Goal: Contribute content: Contribute content

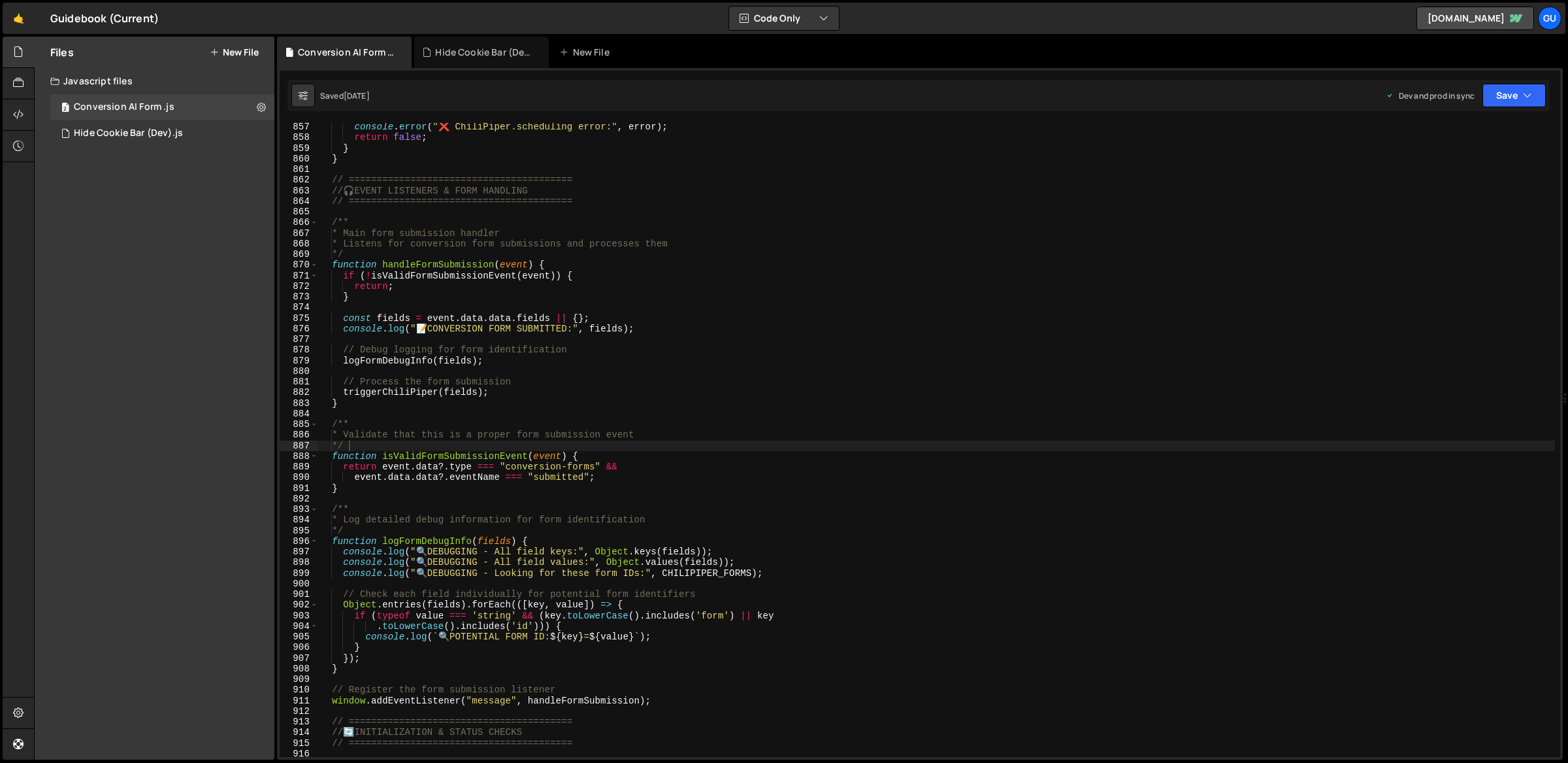
scroll to position [10656, 0]
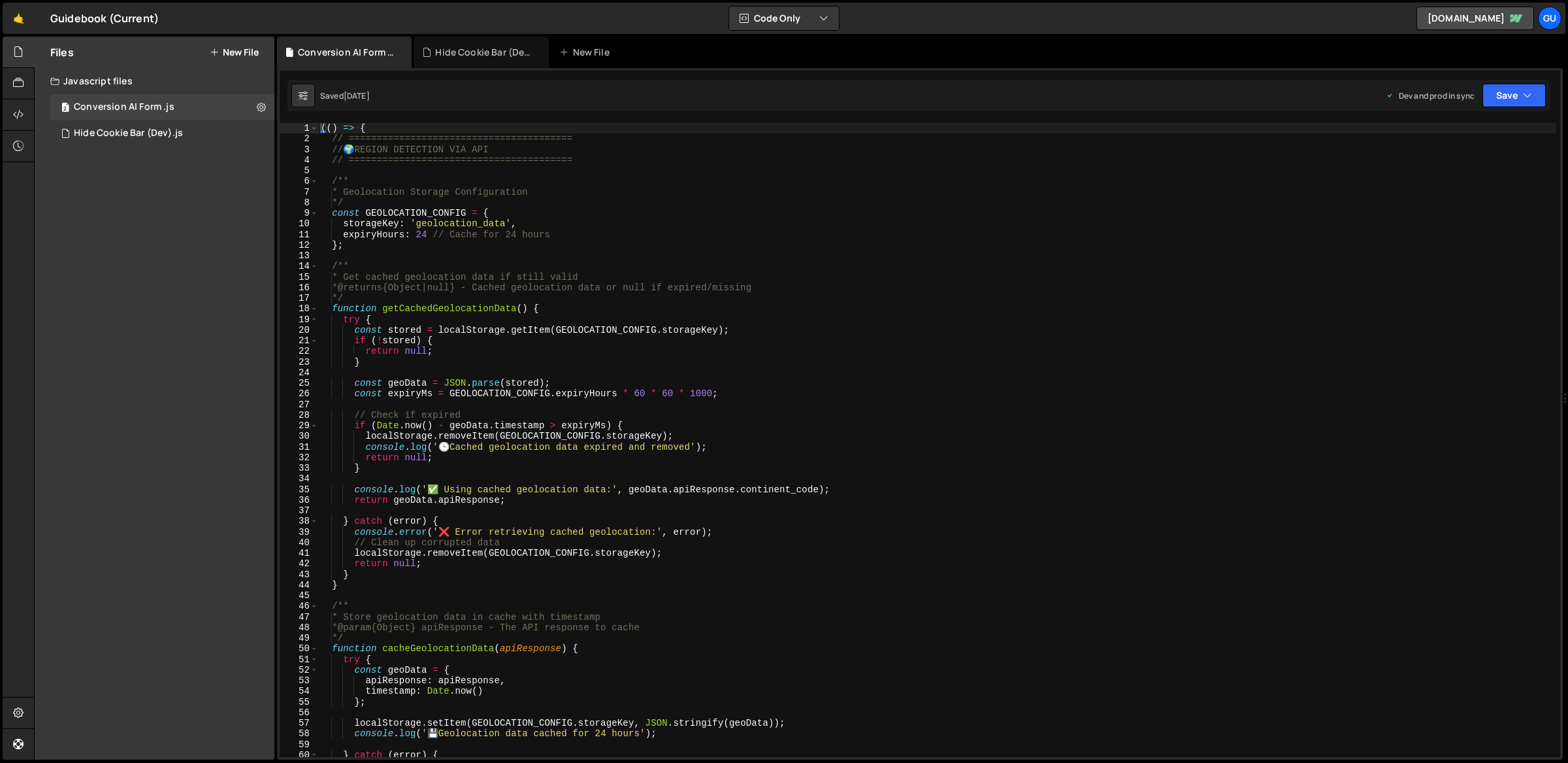
scroll to position [11405, 0]
click at [261, 102] on icon at bounding box center [261, 106] width 9 height 12
click at [137, 197] on div "Files New File Javascript files 2 Conversion AI Form .js 0 1 Hide Cookie Bar (D…" at bounding box center [154, 398] width 240 height 723
click at [264, 109] on icon at bounding box center [261, 106] width 9 height 12
click at [34, 709] on div "Files New File Javascript files 2 Conversion AI Form .js 0 1 Hide Cookie Bar (D…" at bounding box center [154, 398] width 241 height 723
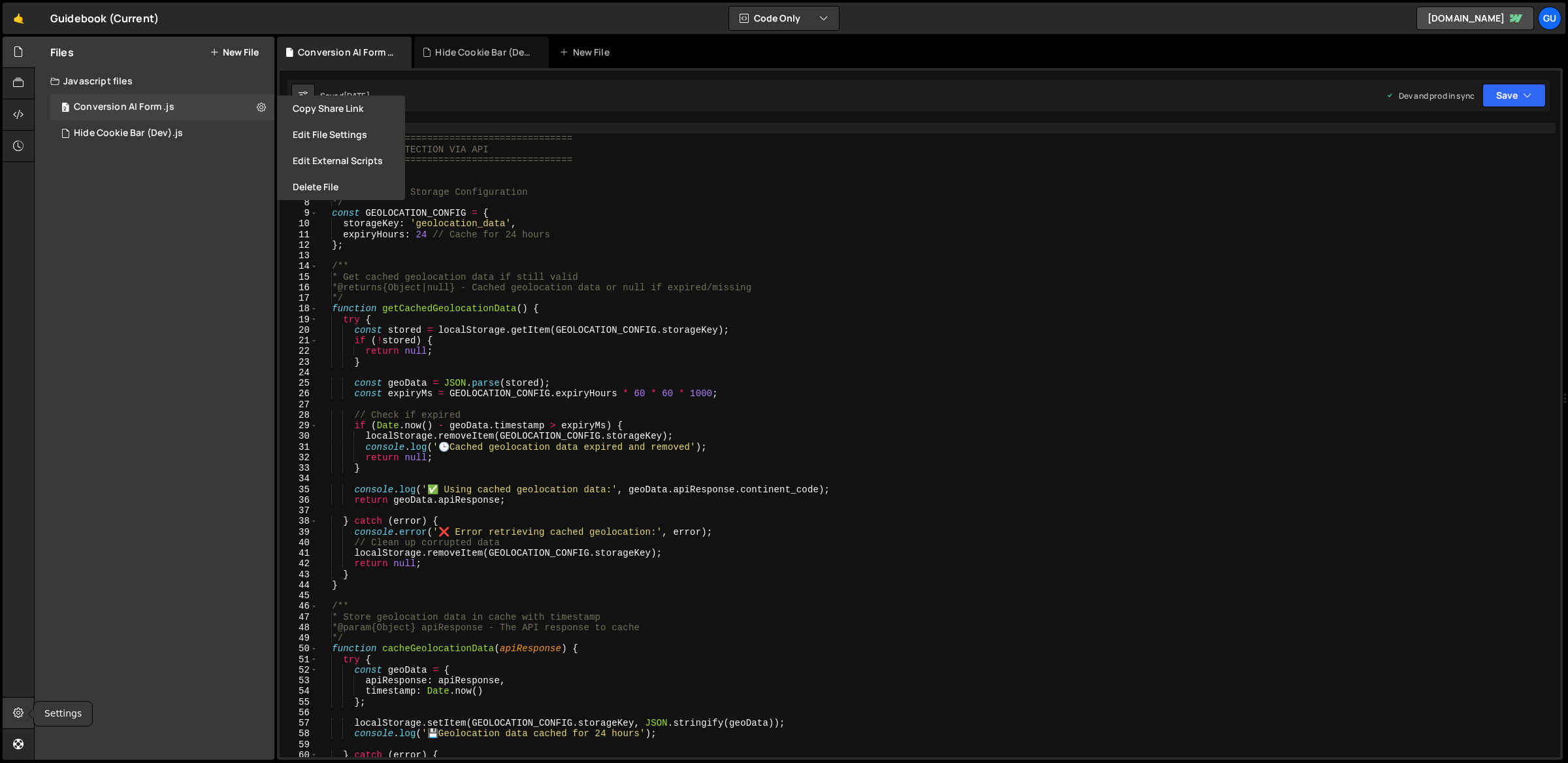
click at [23, 711] on icon at bounding box center [18, 712] width 10 height 14
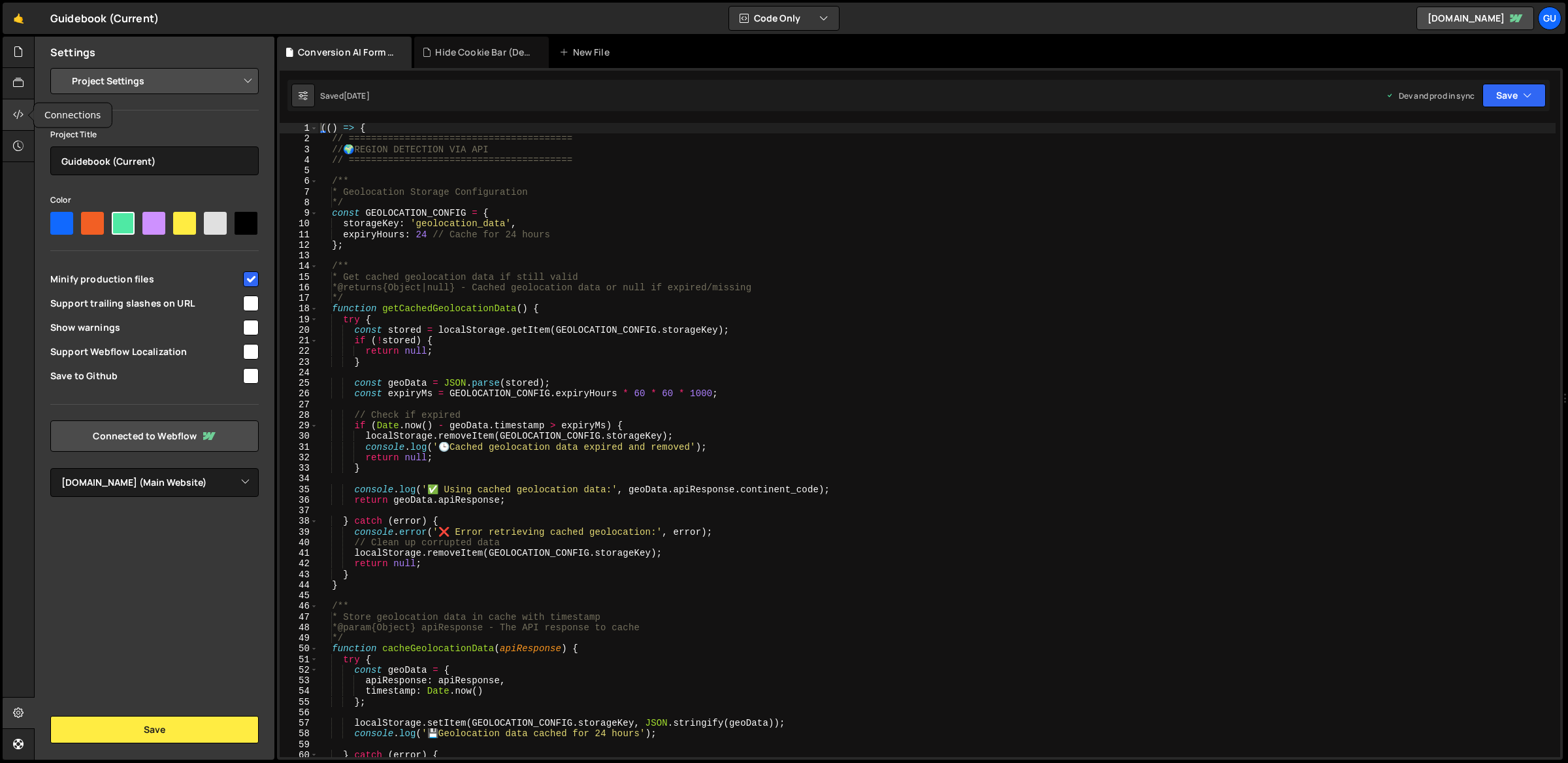
click at [19, 109] on icon at bounding box center [18, 114] width 10 height 14
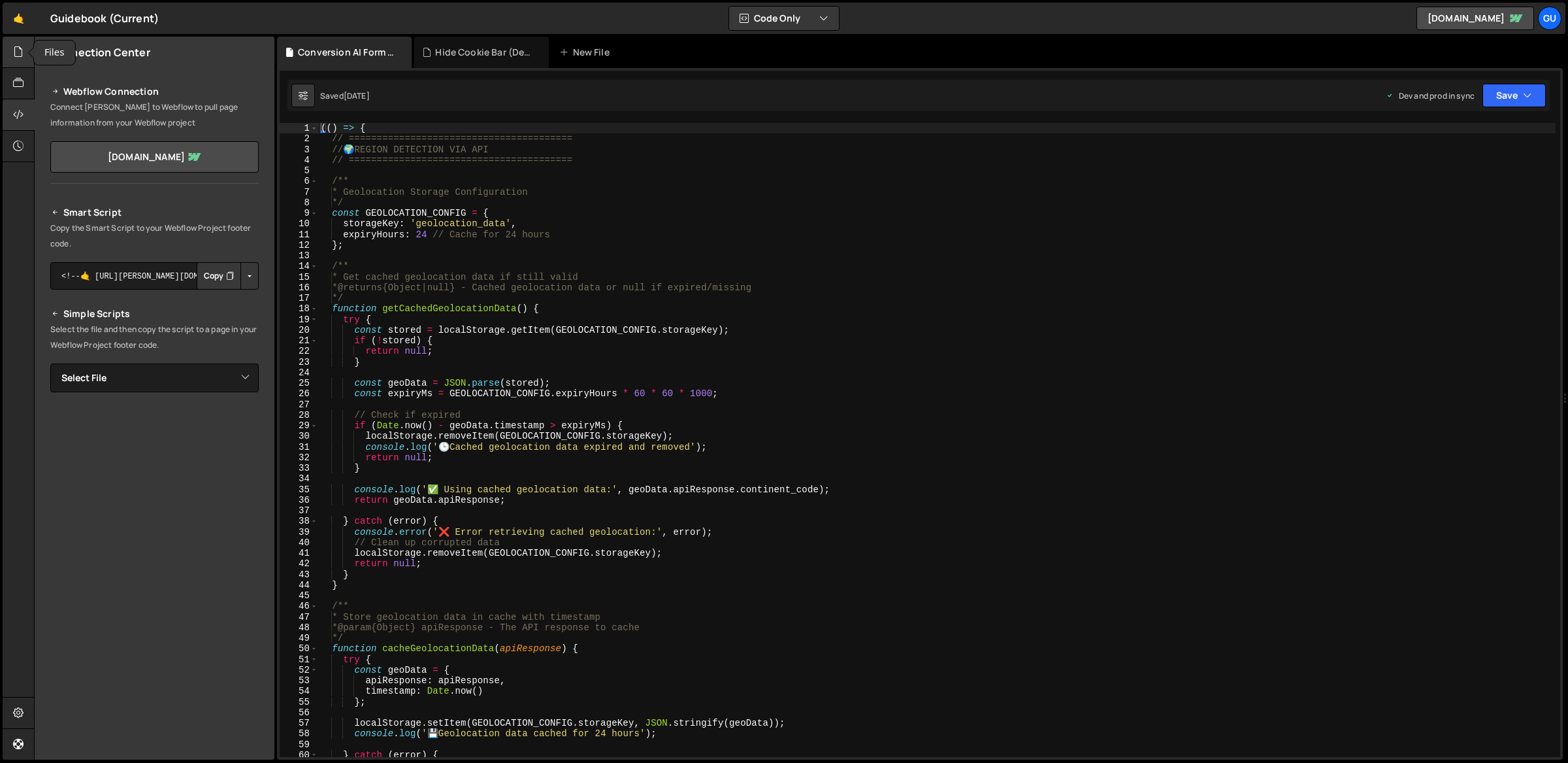
click at [17, 48] on icon at bounding box center [18, 52] width 10 height 14
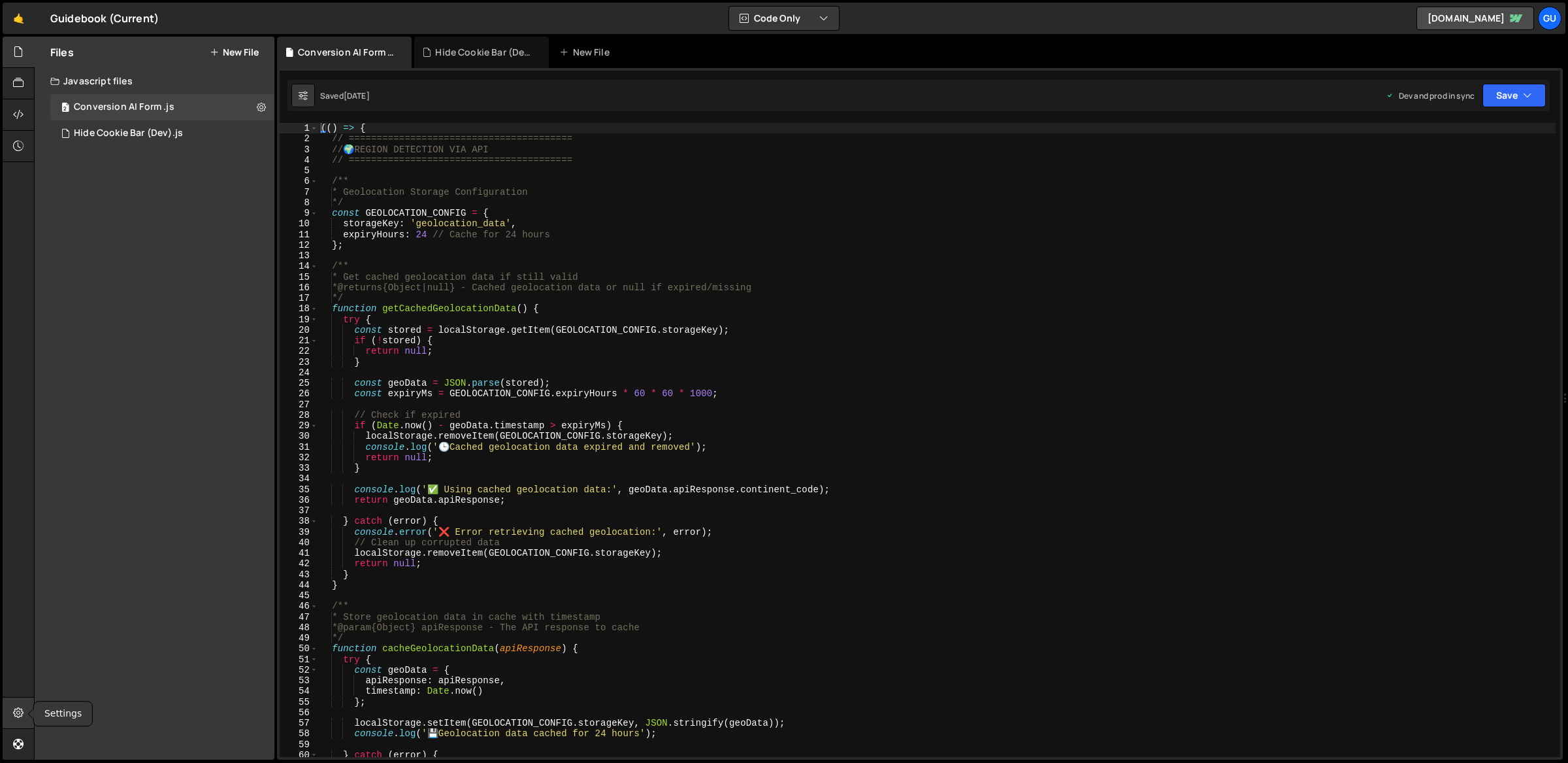
click at [12, 709] on div at bounding box center [19, 713] width 32 height 31
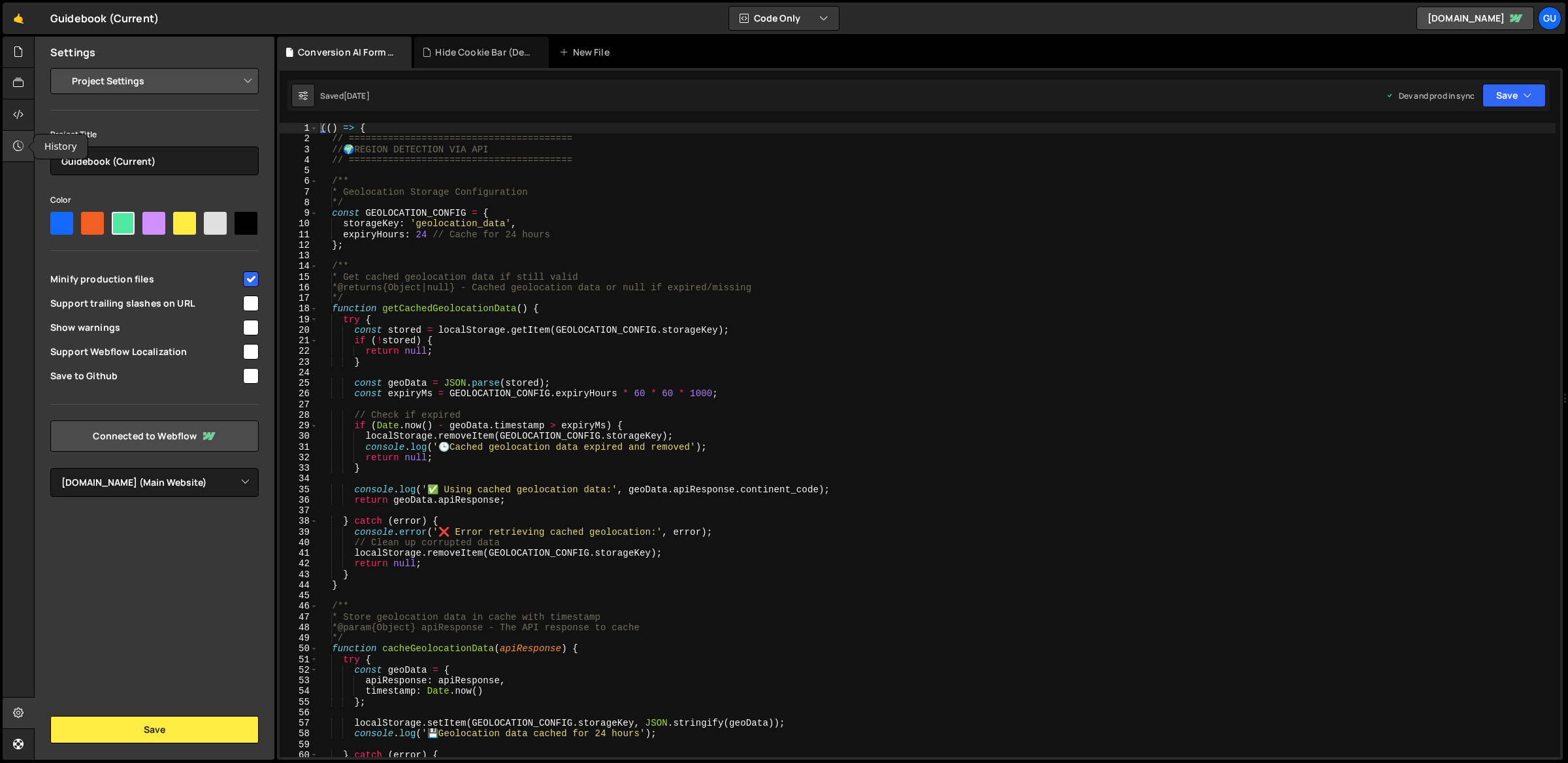
click at [17, 130] on div at bounding box center [19, 146] width 32 height 31
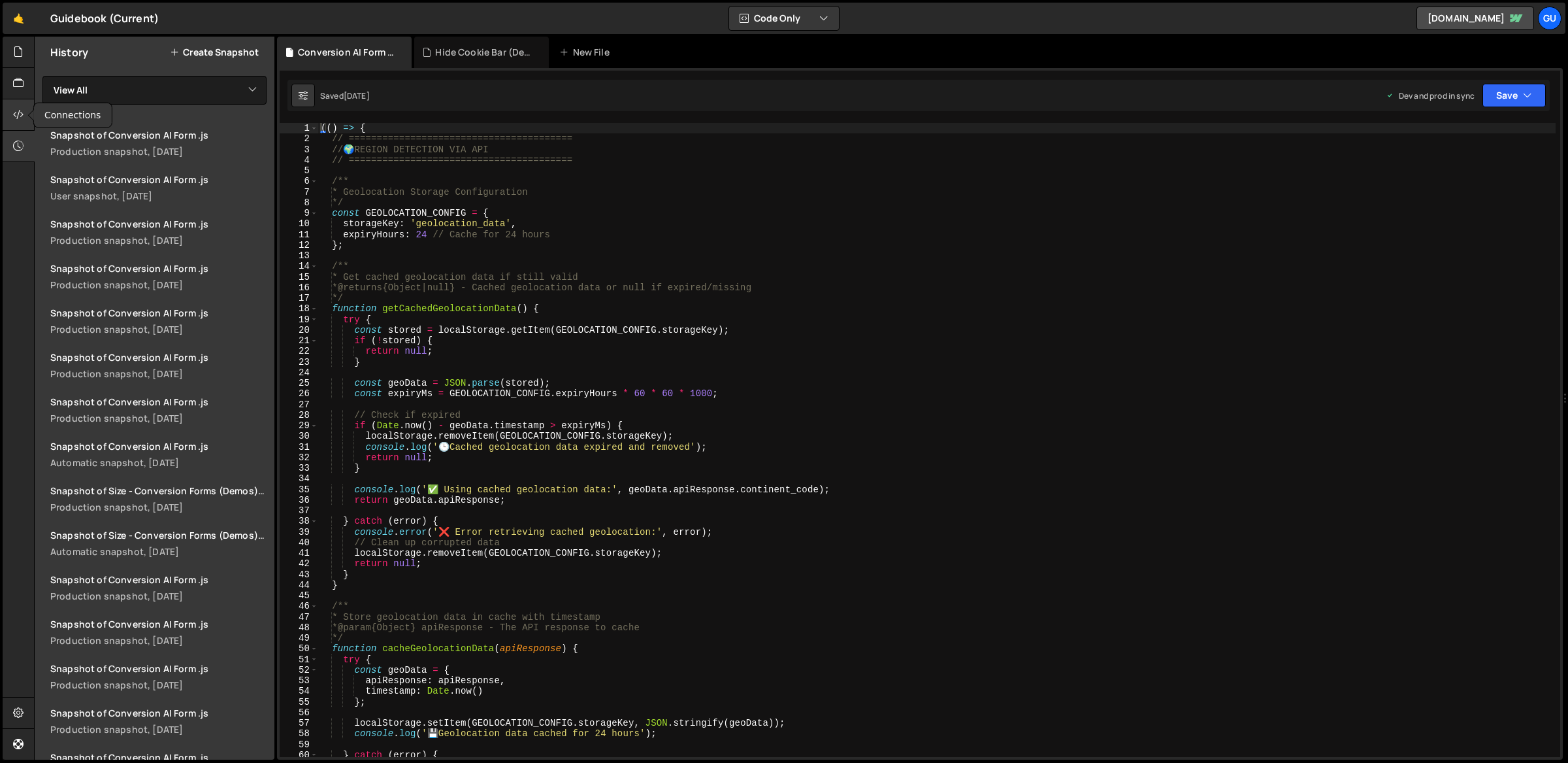
click at [20, 116] on icon at bounding box center [18, 114] width 10 height 14
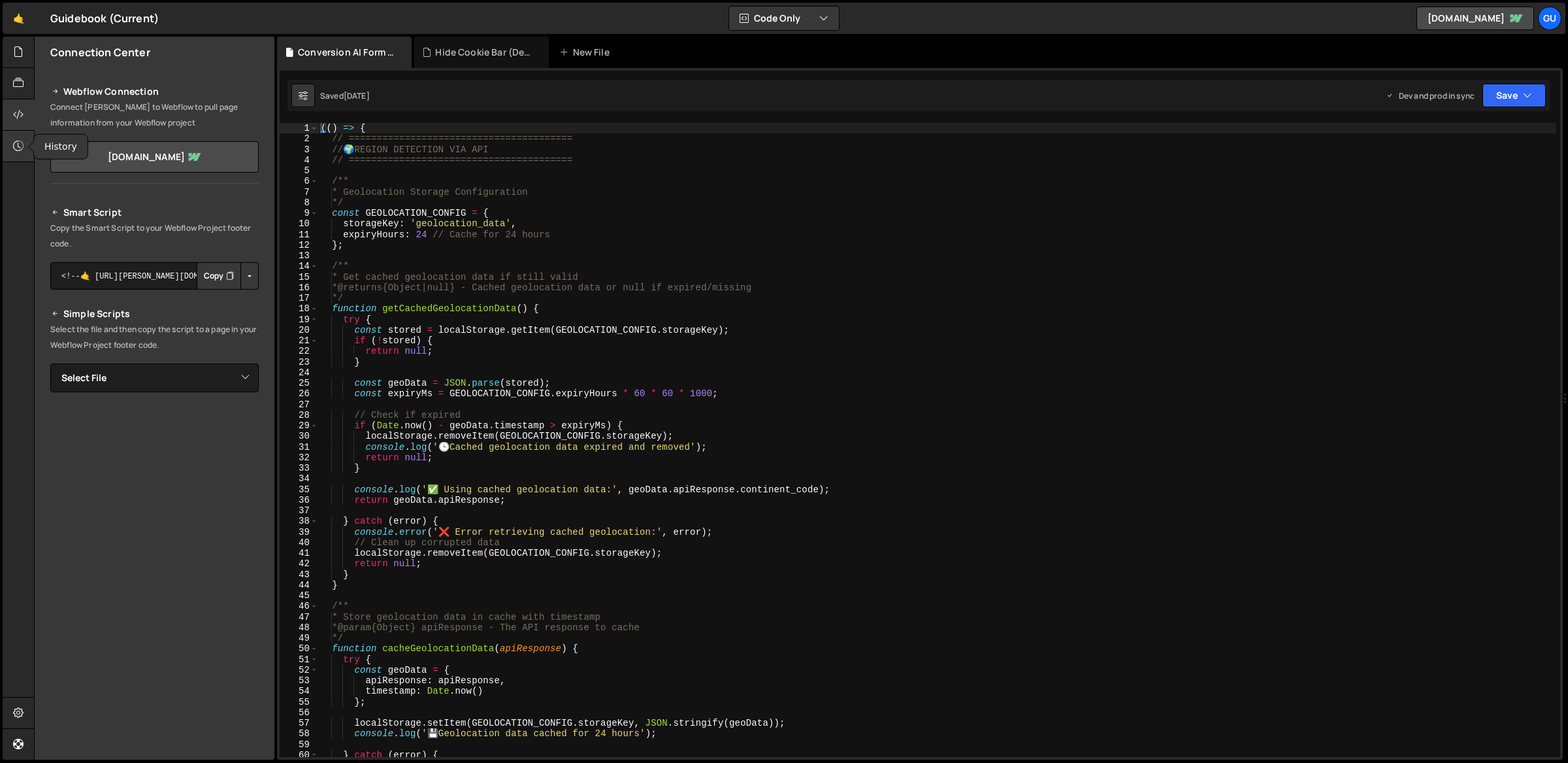
click at [25, 141] on div at bounding box center [19, 146] width 32 height 31
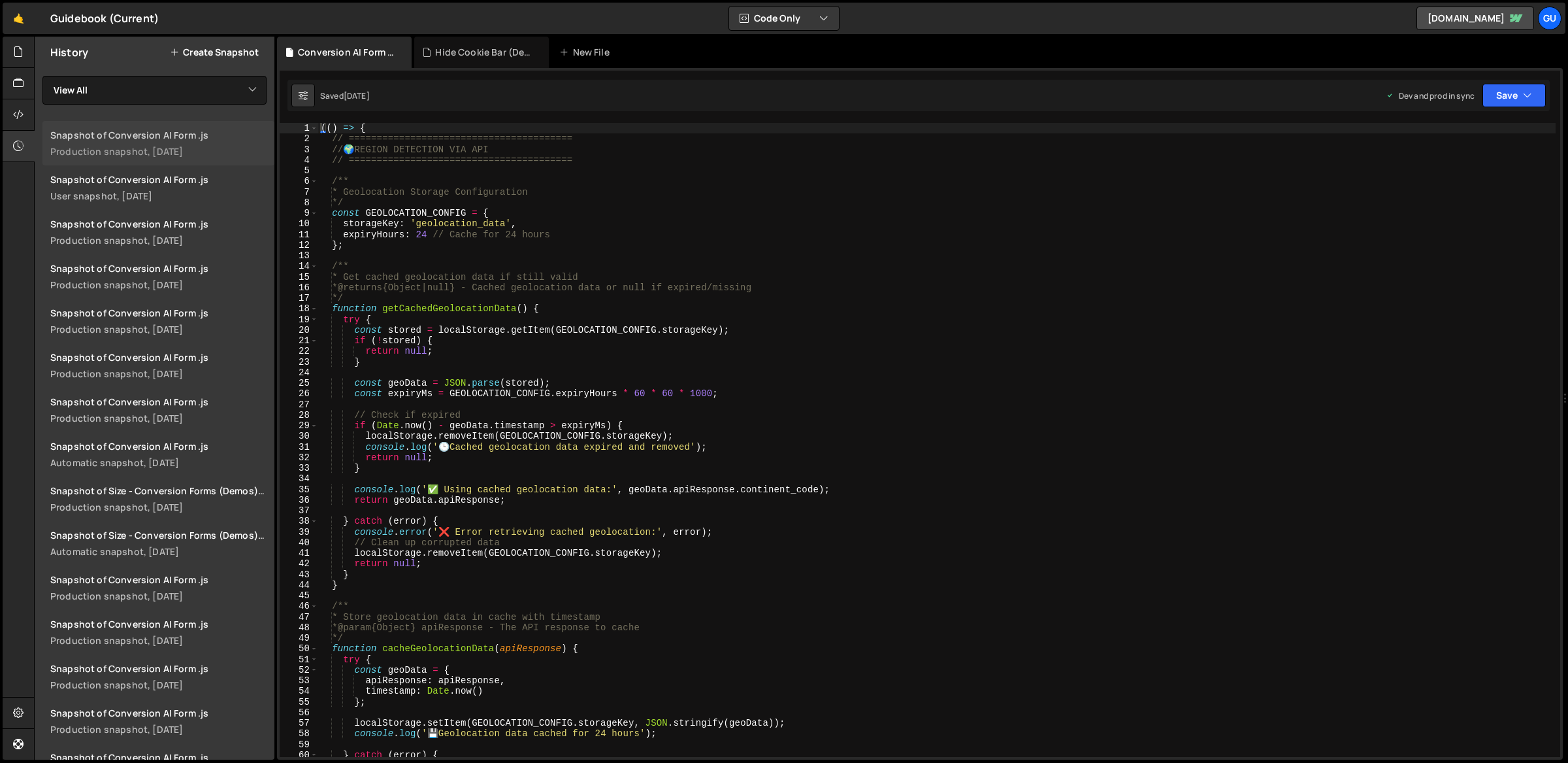
click at [124, 133] on div "Snapshot of Conversion AI Form .js" at bounding box center [158, 134] width 216 height 12
click at [11, 51] on div at bounding box center [19, 52] width 32 height 31
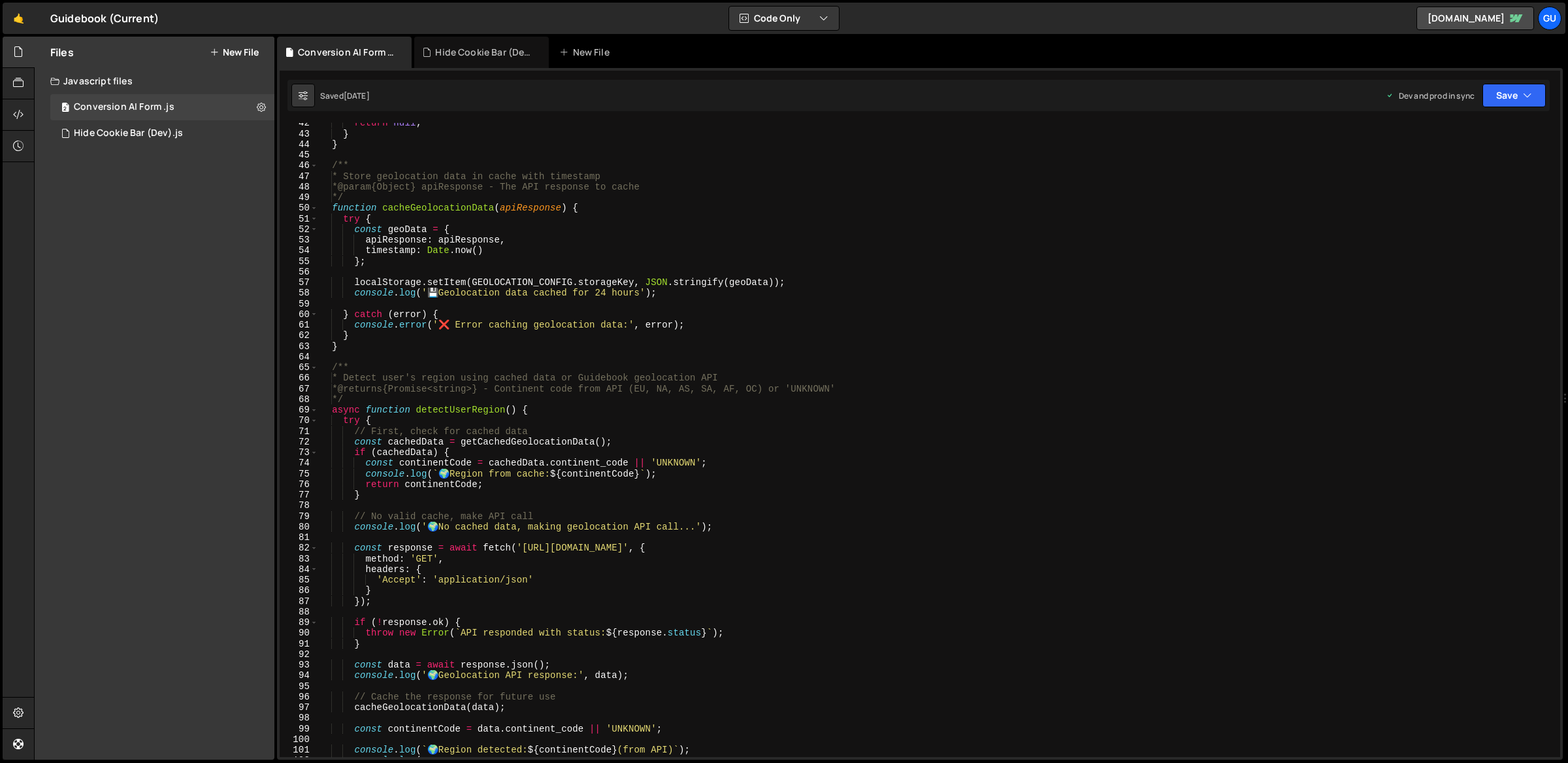
scroll to position [440, 0]
click at [29, 707] on div at bounding box center [19, 713] width 32 height 31
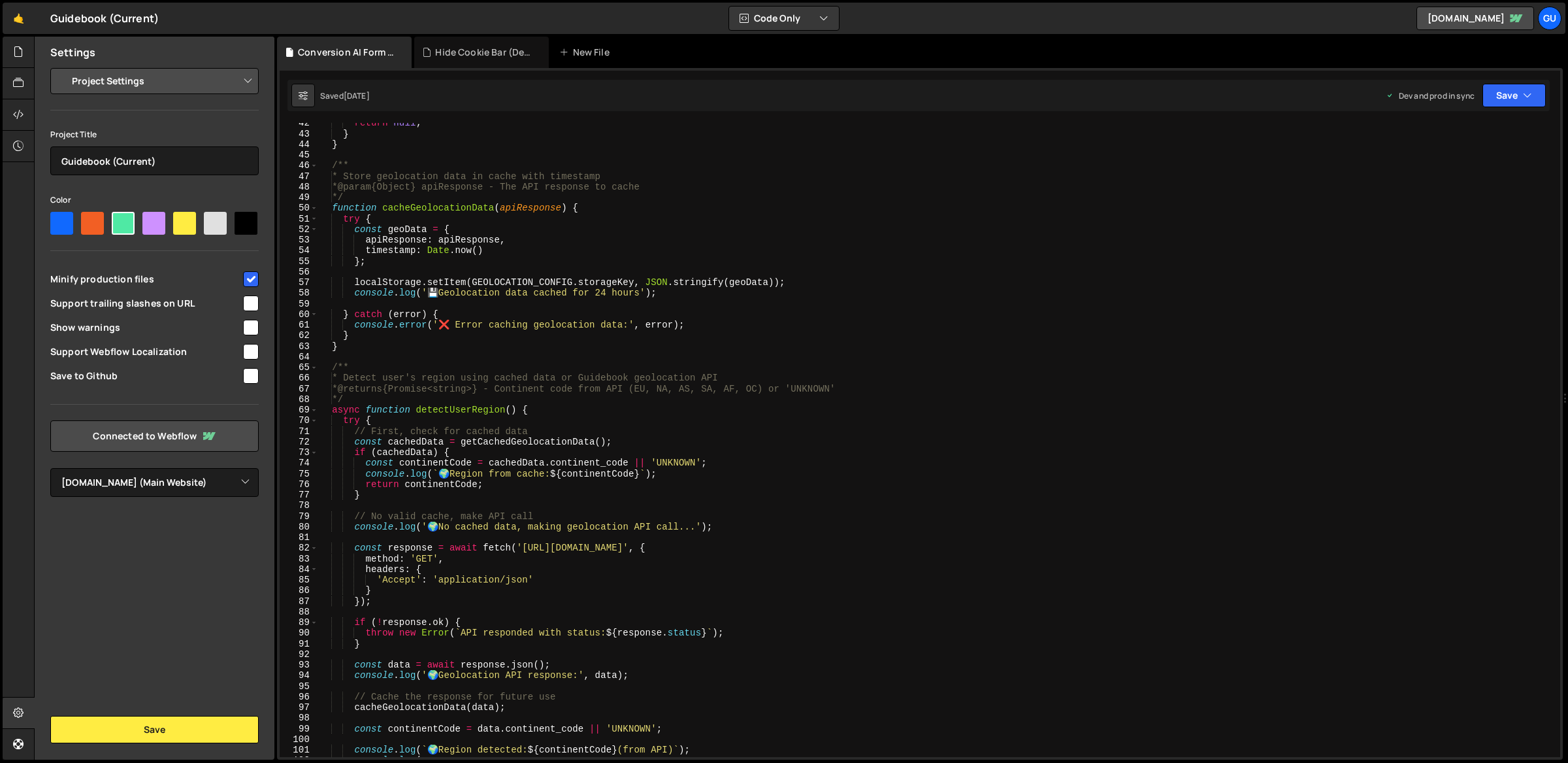
click at [242, 376] on div at bounding box center [250, 375] width 18 height 18
click at [252, 372] on input "checkbox" at bounding box center [250, 375] width 15 height 15
checkbox input "true"
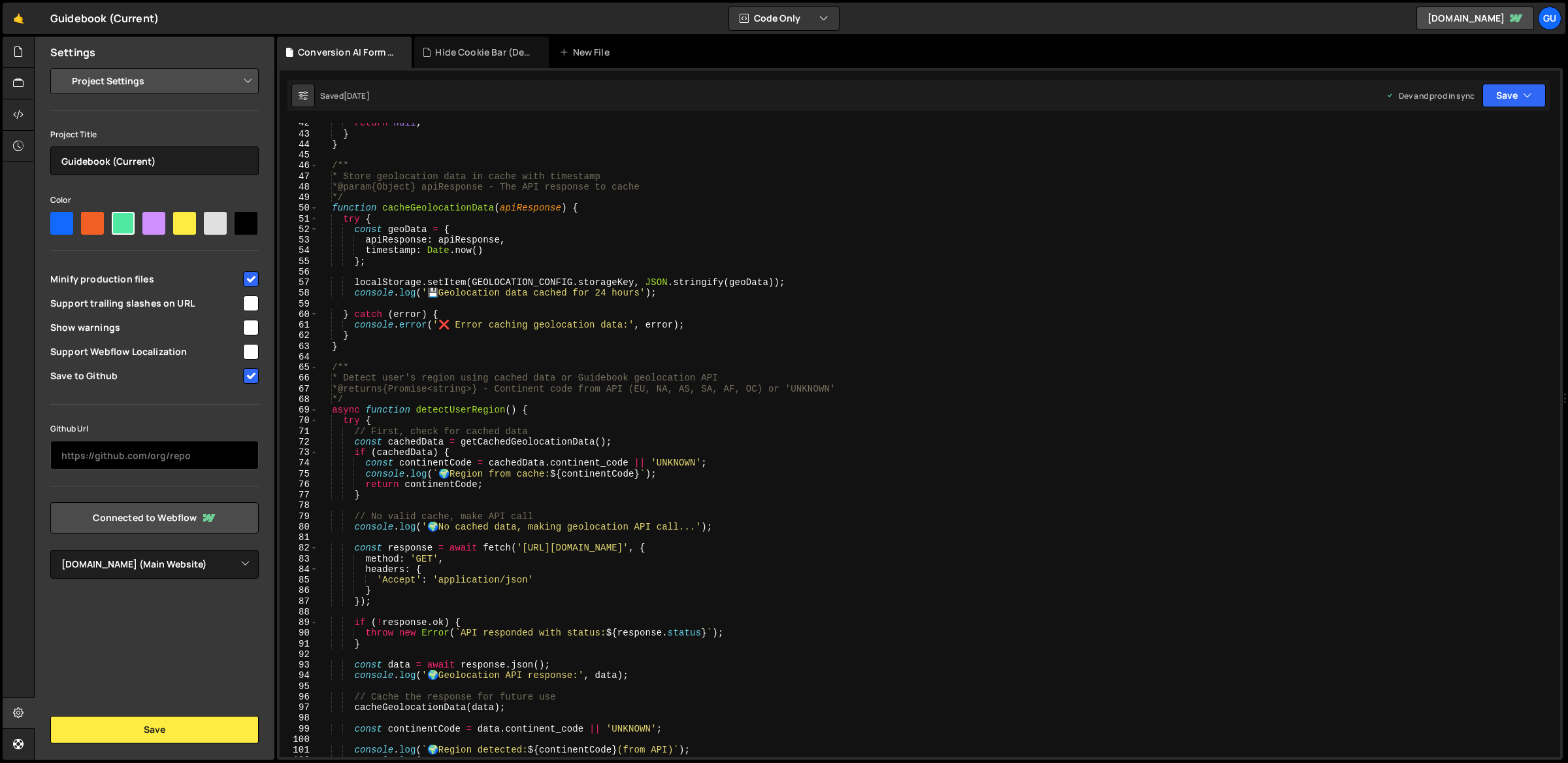
click at [212, 465] on input "text" at bounding box center [154, 455] width 208 height 29
click at [603, 156] on div "return null ; } } /** * Store geolocation data in cache with timestamp * @param…" at bounding box center [937, 446] width 1238 height 657
type textarea "})();"
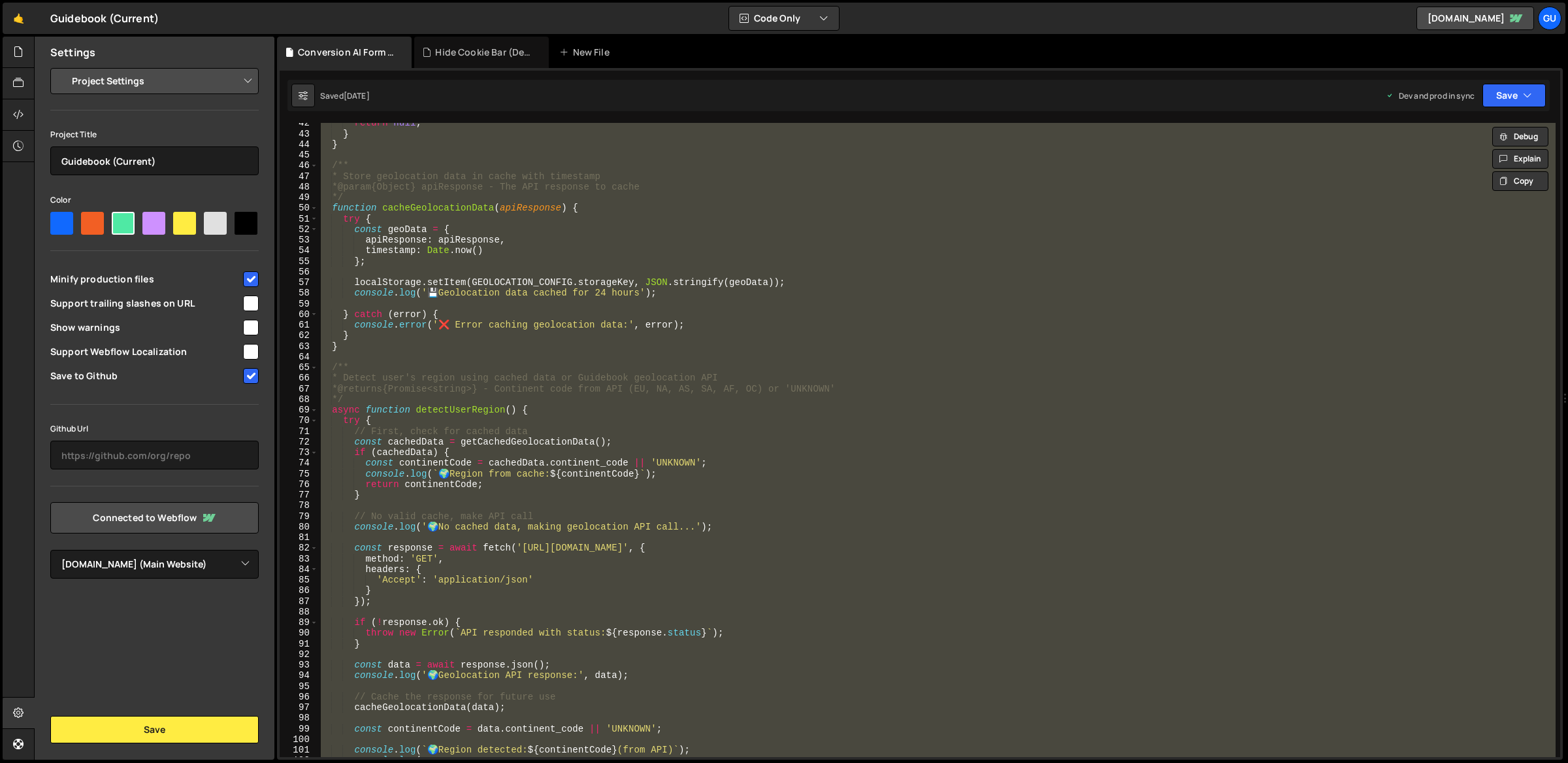
paste textarea
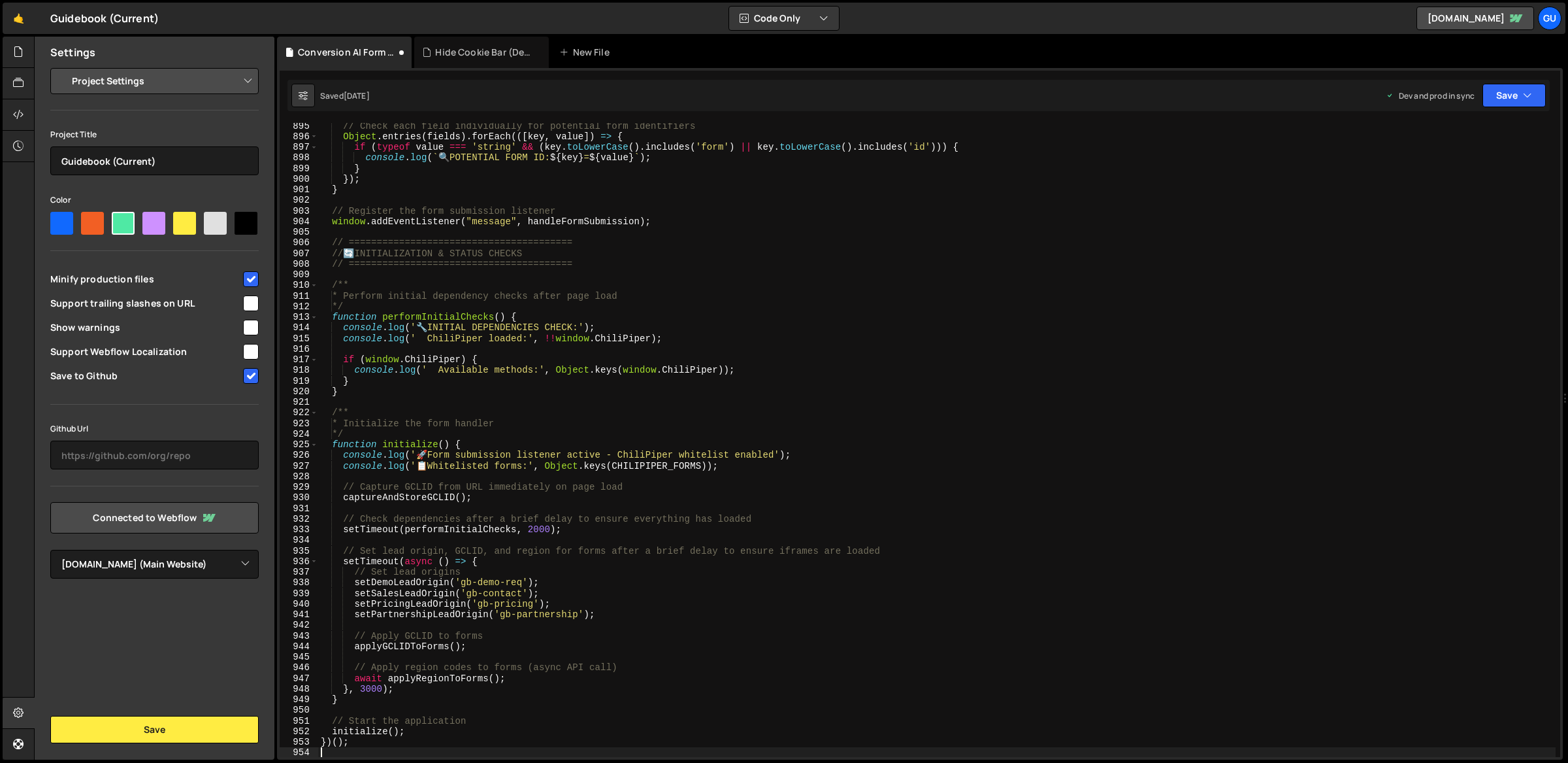
scroll to position [9500, 0]
click at [1502, 103] on button "Save" at bounding box center [1514, 95] width 64 height 23
click at [1485, 123] on div "Save to Staging S" at bounding box center [1470, 127] width 136 height 13
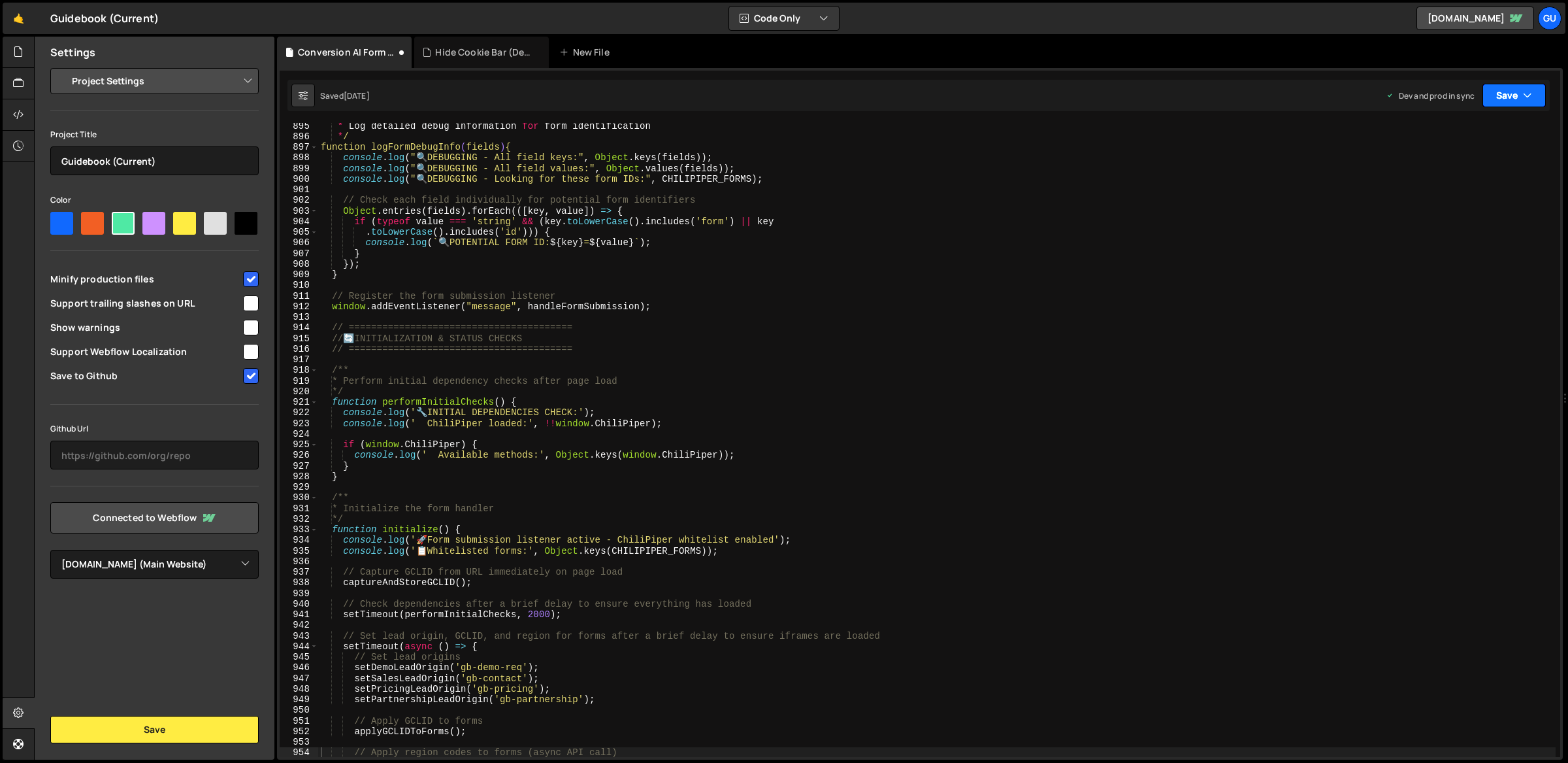
click at [1509, 99] on button "Save" at bounding box center [1514, 95] width 64 height 23
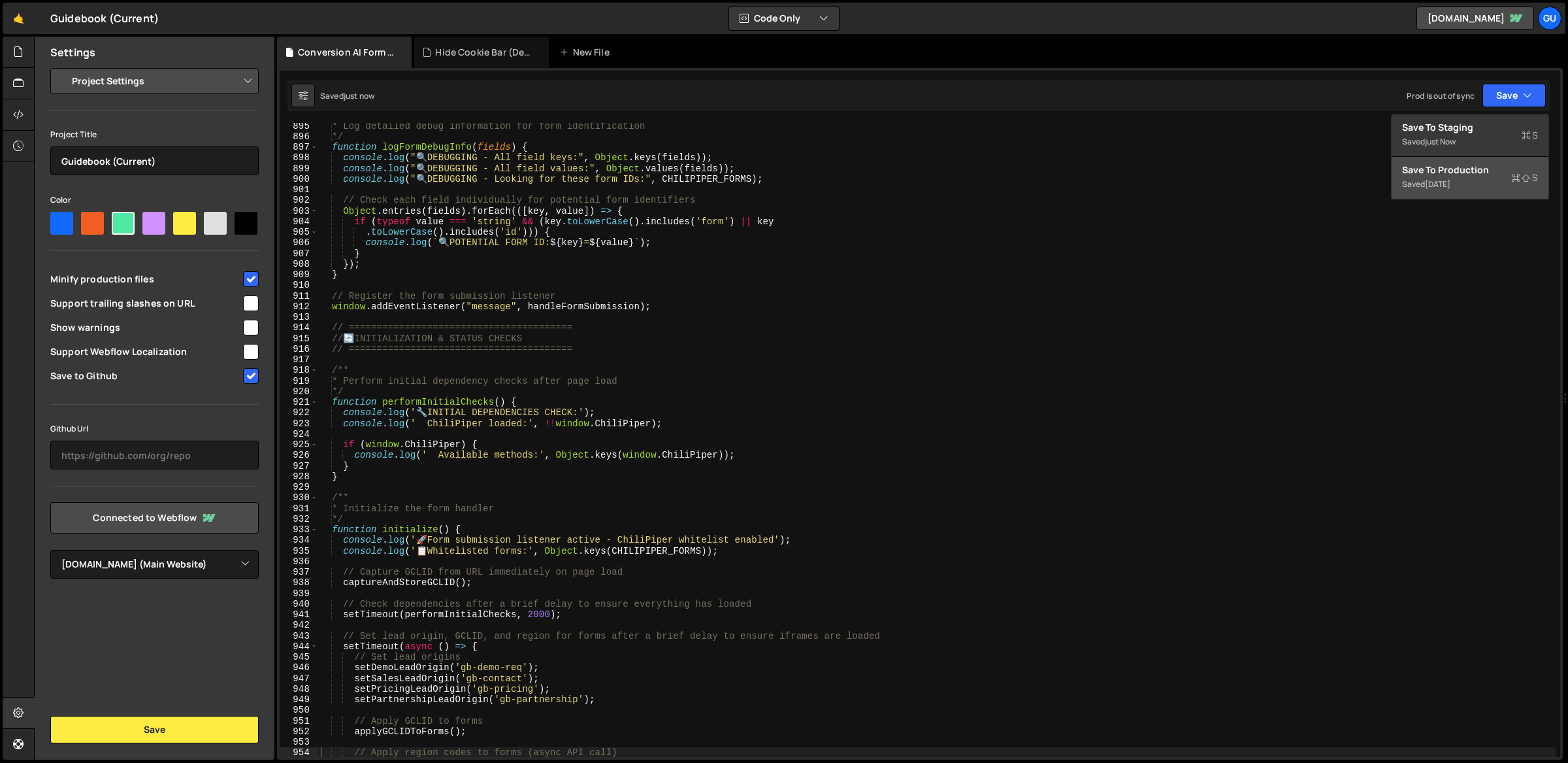
click at [1490, 170] on div "Save to Production S" at bounding box center [1470, 170] width 136 height 13
click at [413, 194] on div "* Log detailed debug information for form identification */ function logFormDeb…" at bounding box center [937, 448] width 1238 height 657
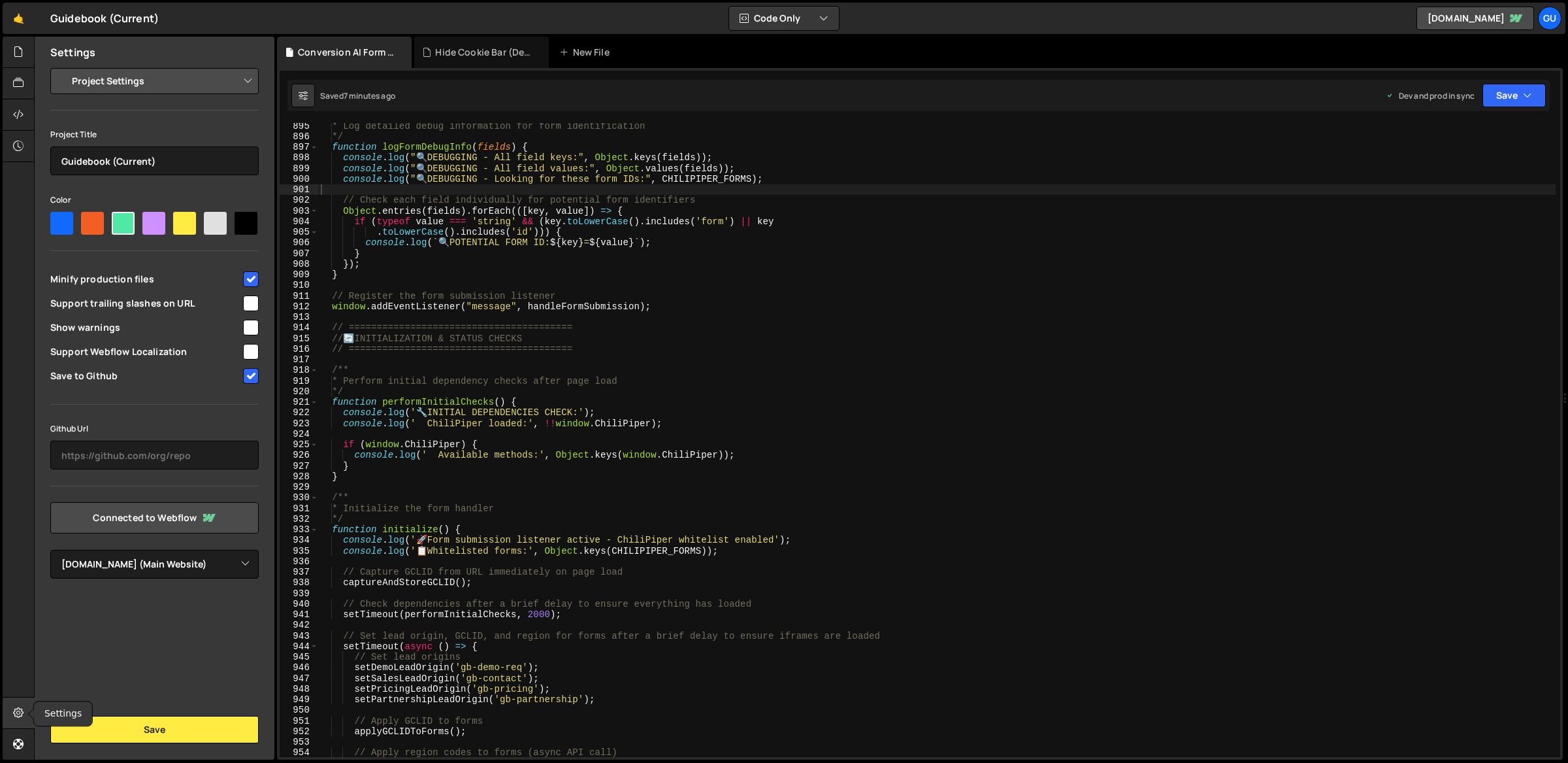
click at [19, 707] on icon at bounding box center [18, 712] width 10 height 14
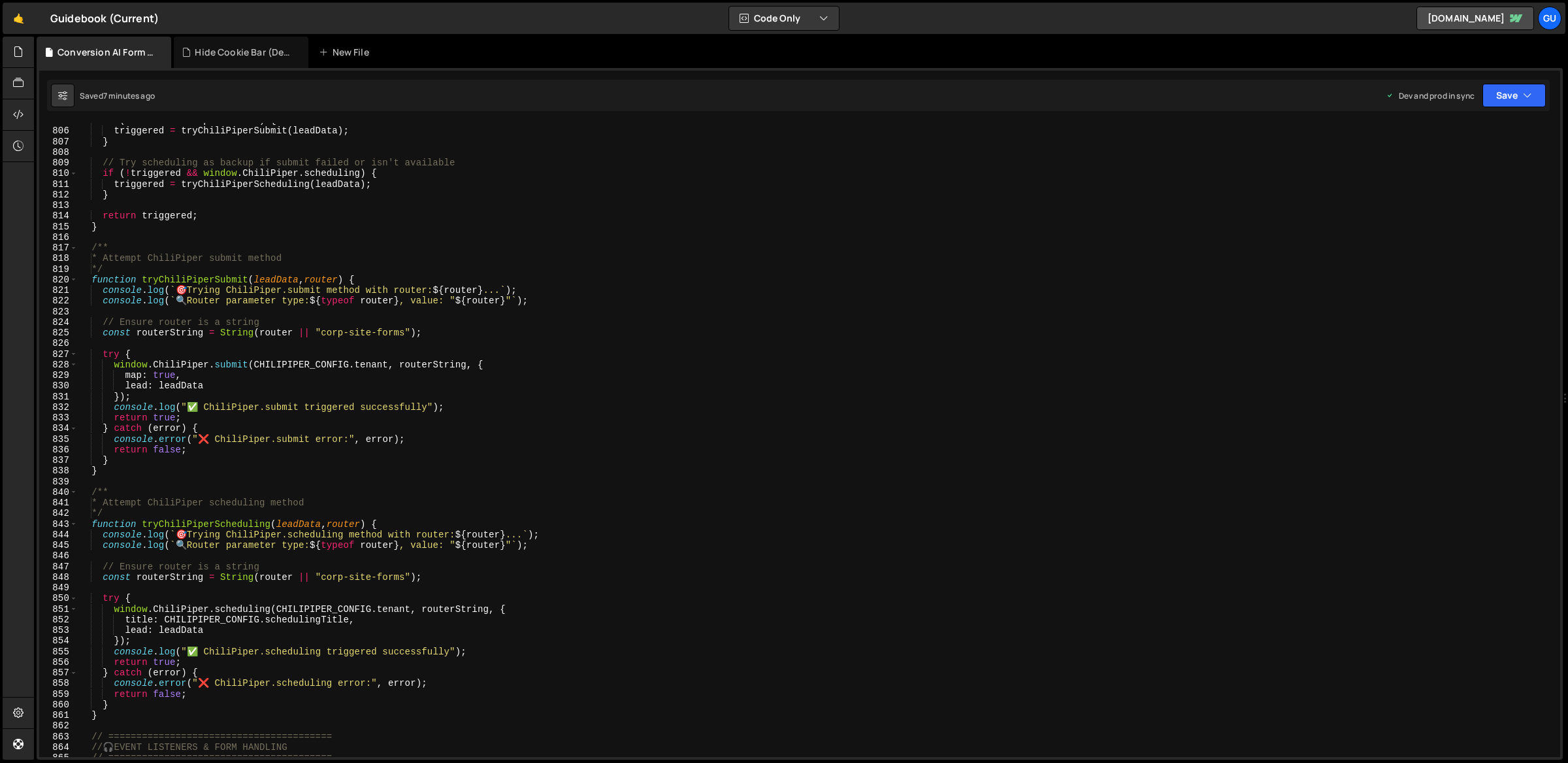
scroll to position [8328, 0]
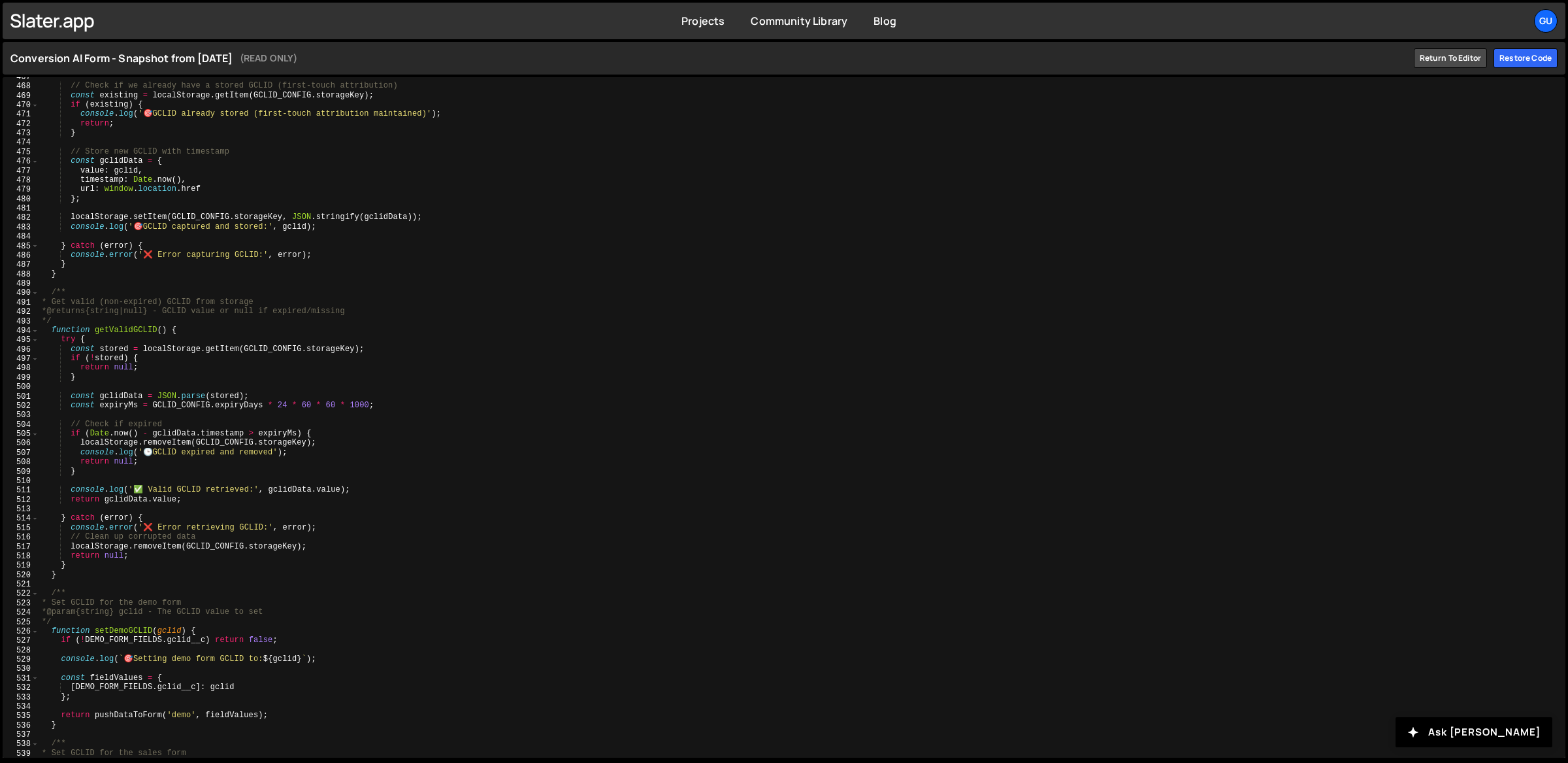
scroll to position [4485, 0]
